Goal: Find specific page/section: Find specific page/section

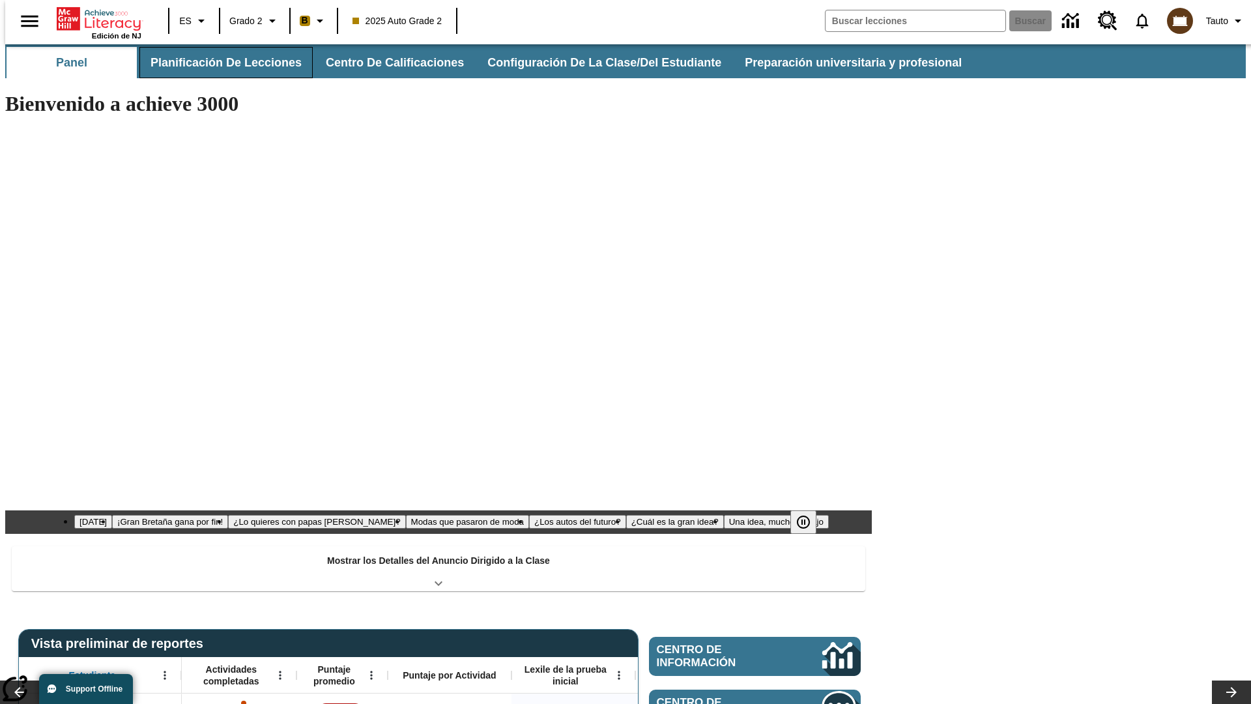
click at [218, 63] on button "Planificación de lecciones" at bounding box center [225, 62] width 173 height 31
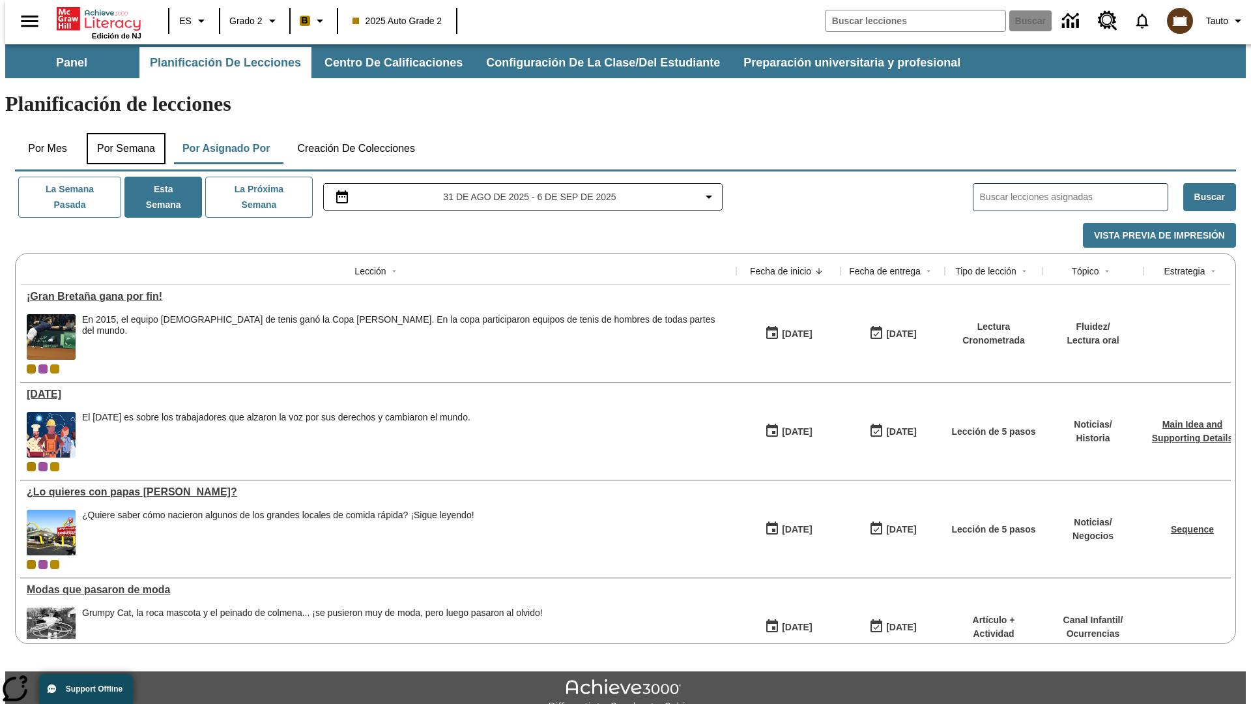
click at [122, 133] on button "Por semana" at bounding box center [126, 148] width 79 height 31
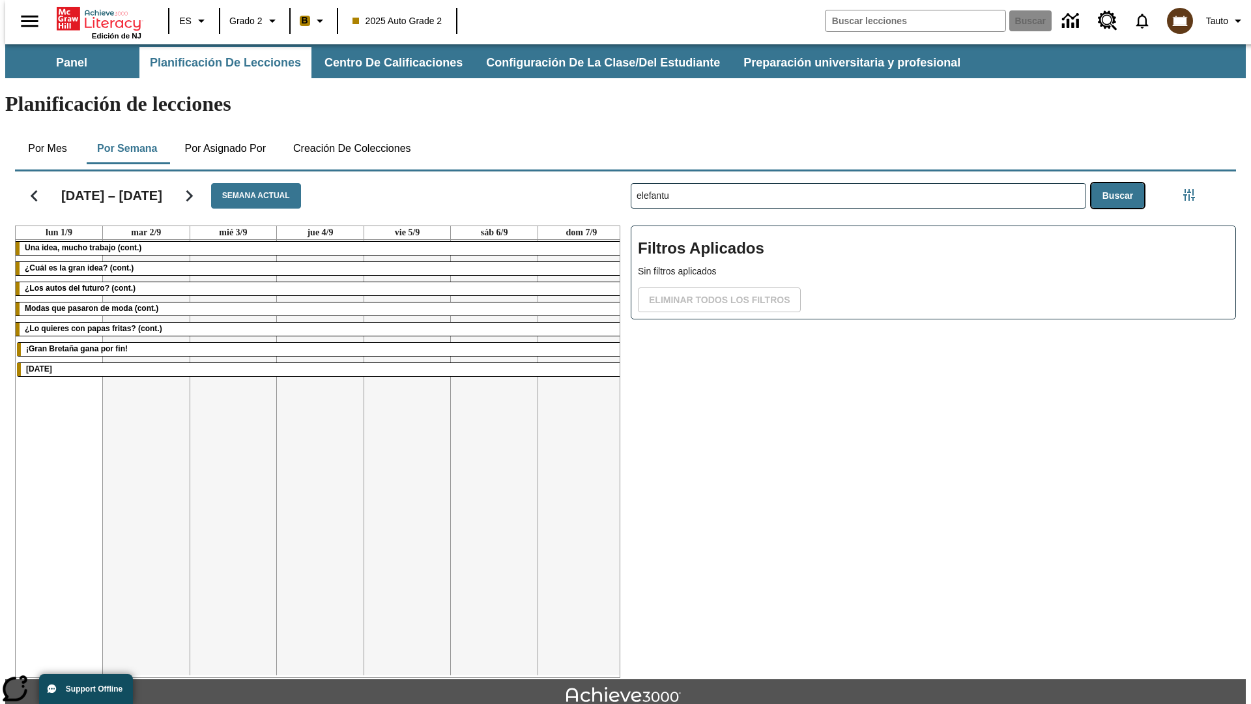
click at [1121, 183] on button "Buscar" at bounding box center [1117, 195] width 53 height 25
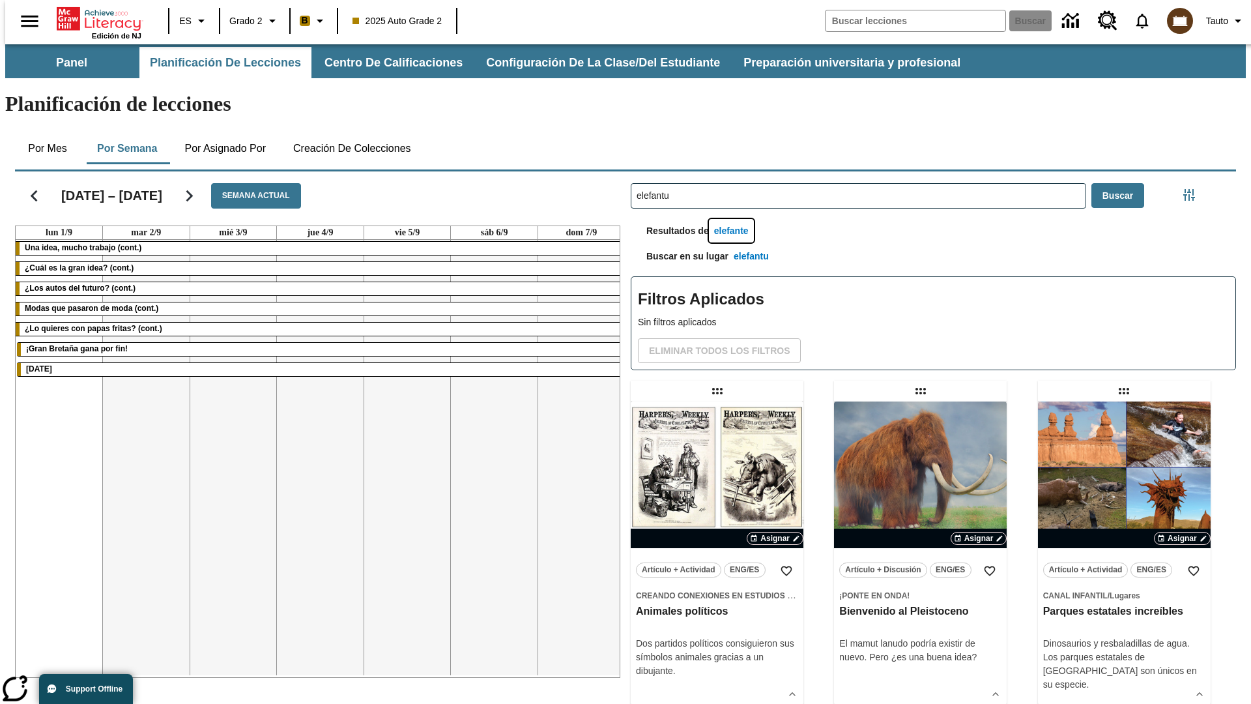
click at [733, 219] on button "elefante" at bounding box center [731, 231] width 45 height 24
type input "elefante"
